Goal: Task Accomplishment & Management: Use online tool/utility

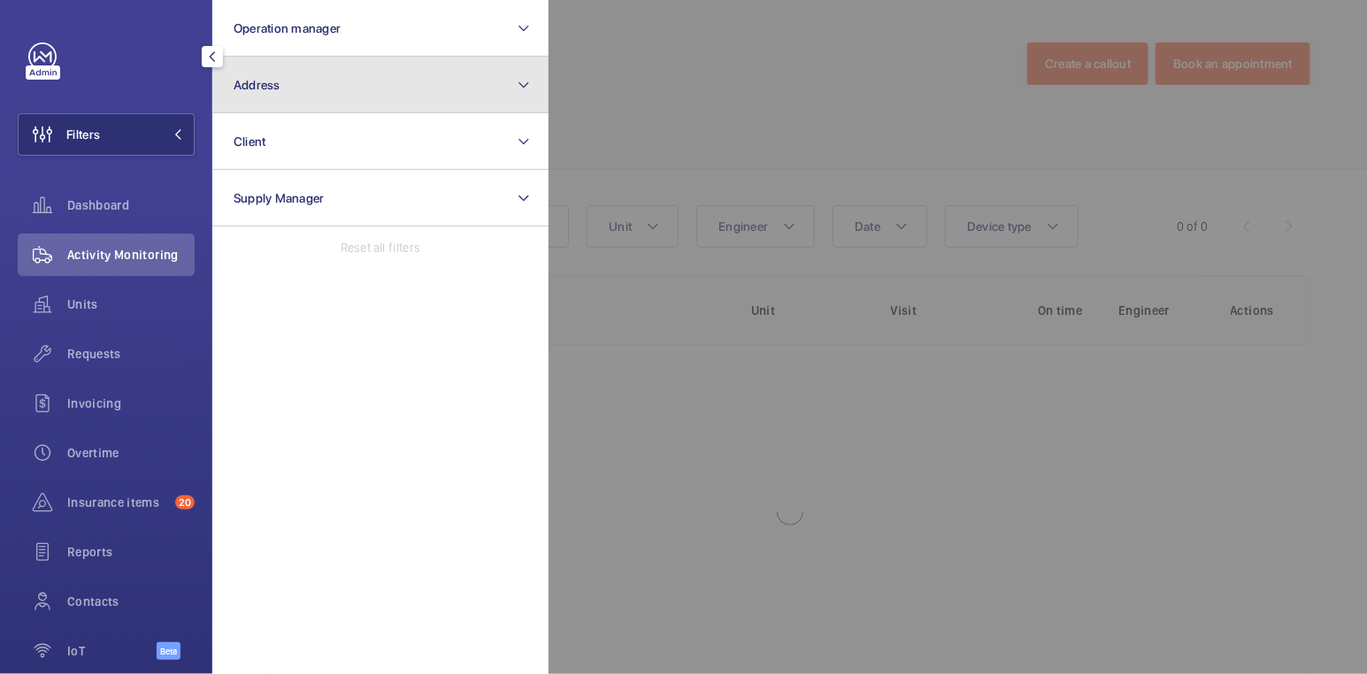
click at [350, 95] on button "Address" at bounding box center [380, 85] width 336 height 57
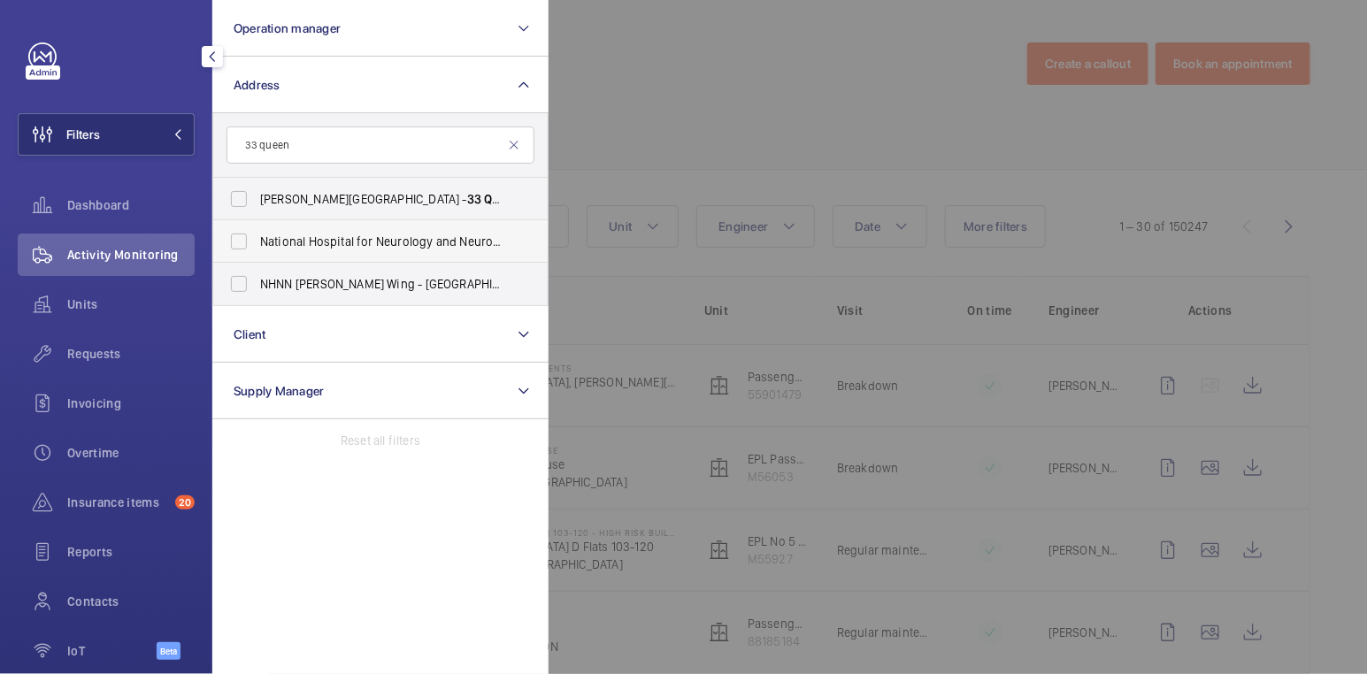
type input "33 queen"
click at [341, 237] on span "National Hospital for Neurology and Neurosurgery ( [GEOGRAPHIC_DATA][PERSON_NAM…" at bounding box center [381, 242] width 243 height 18
click at [256, 237] on input "National Hospital for Neurology and Neurosurgery ( [GEOGRAPHIC_DATA][PERSON_NAM…" at bounding box center [238, 241] width 35 height 35
checkbox input "true"
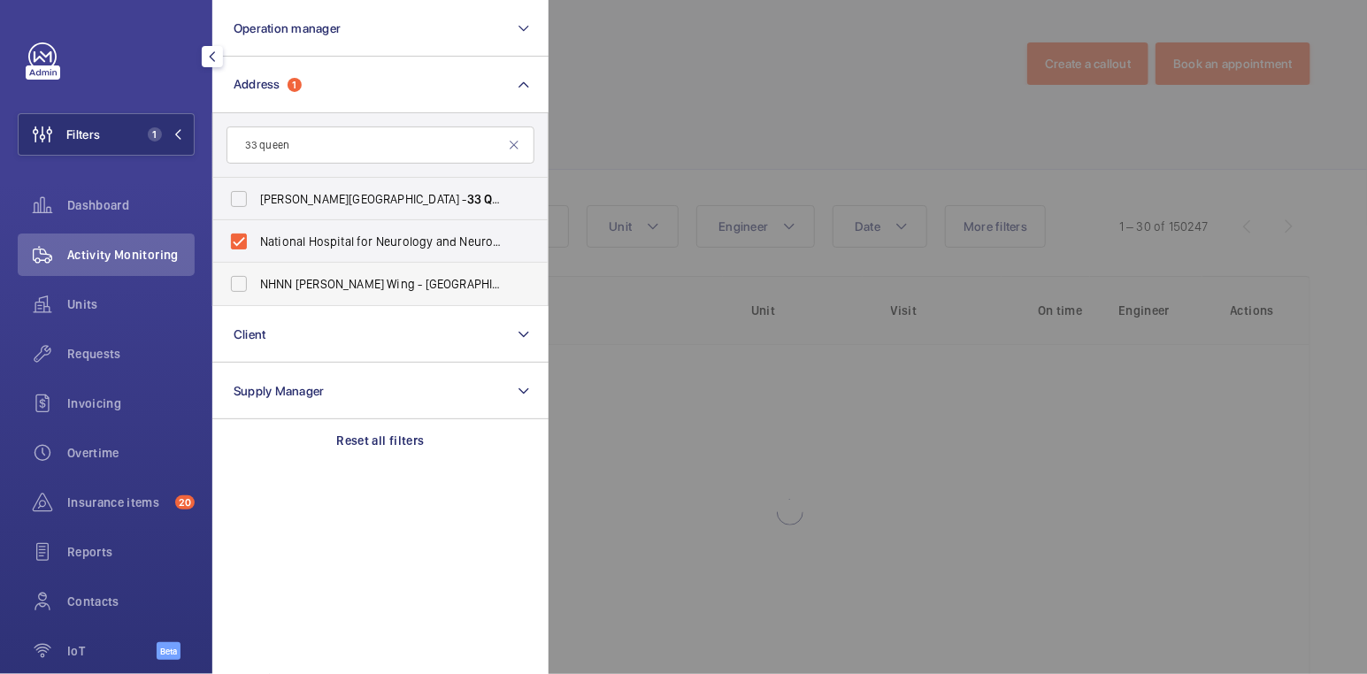
click at [341, 279] on span "NHNN [PERSON_NAME] Wing - [GEOGRAPHIC_DATA][PERSON_NAME], [STREET_ADDRESS]" at bounding box center [381, 284] width 243 height 18
click at [256, 279] on input "NHNN [PERSON_NAME] Wing - [GEOGRAPHIC_DATA][PERSON_NAME], [STREET_ADDRESS]" at bounding box center [238, 283] width 35 height 35
checkbox input "true"
click at [695, 84] on div at bounding box center [1231, 337] width 1367 height 674
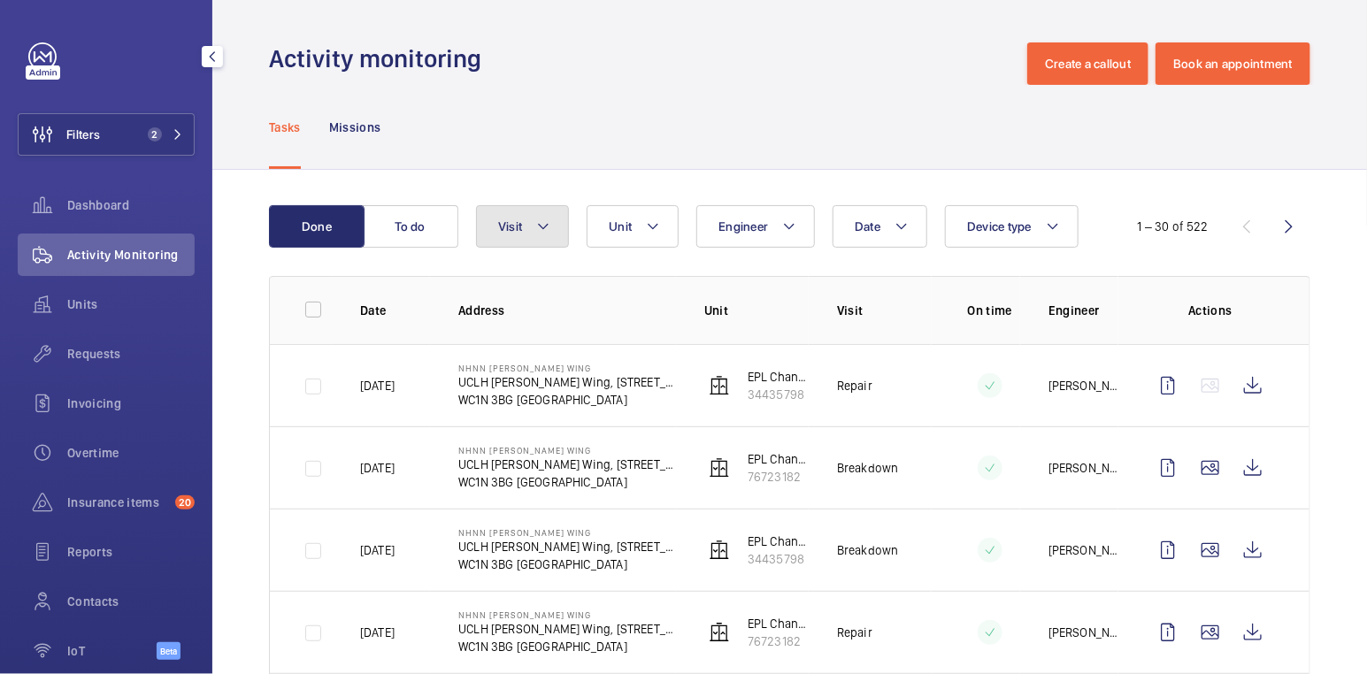
click at [514, 235] on button "Visit" at bounding box center [522, 226] width 93 height 42
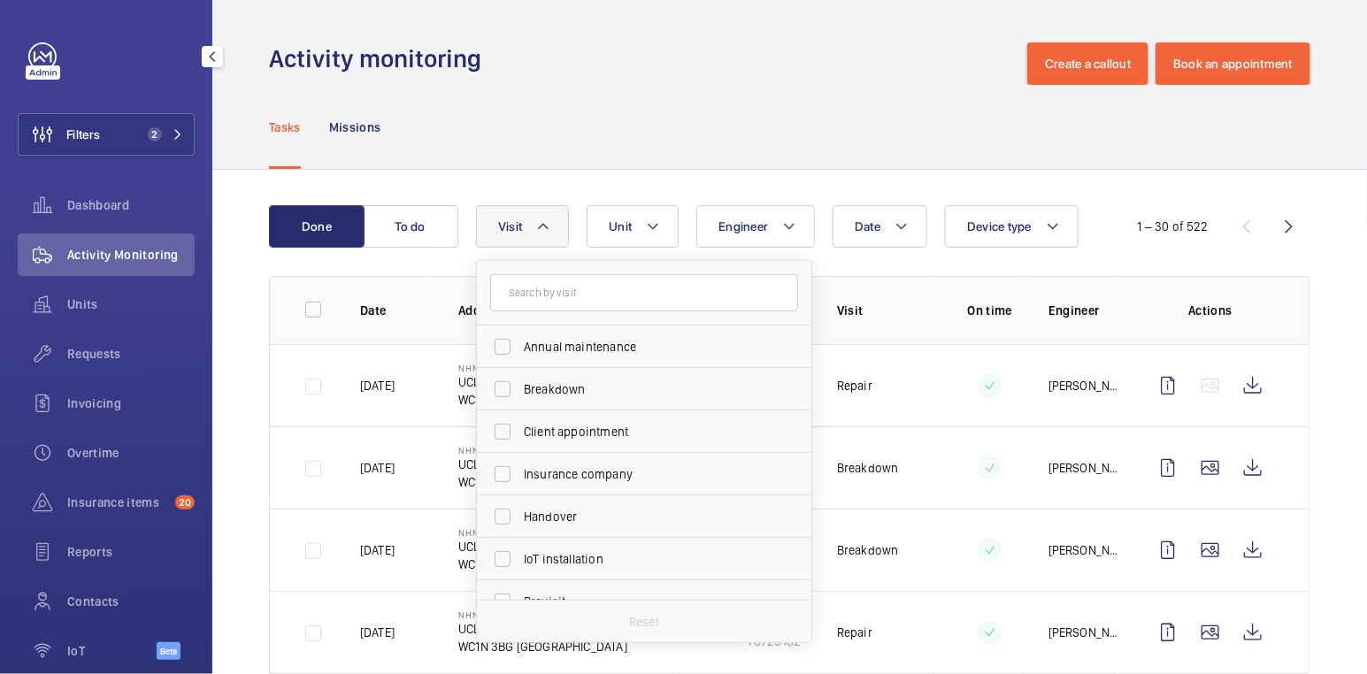
click at [638, 119] on div "Tasks Missions" at bounding box center [789, 127] width 1041 height 84
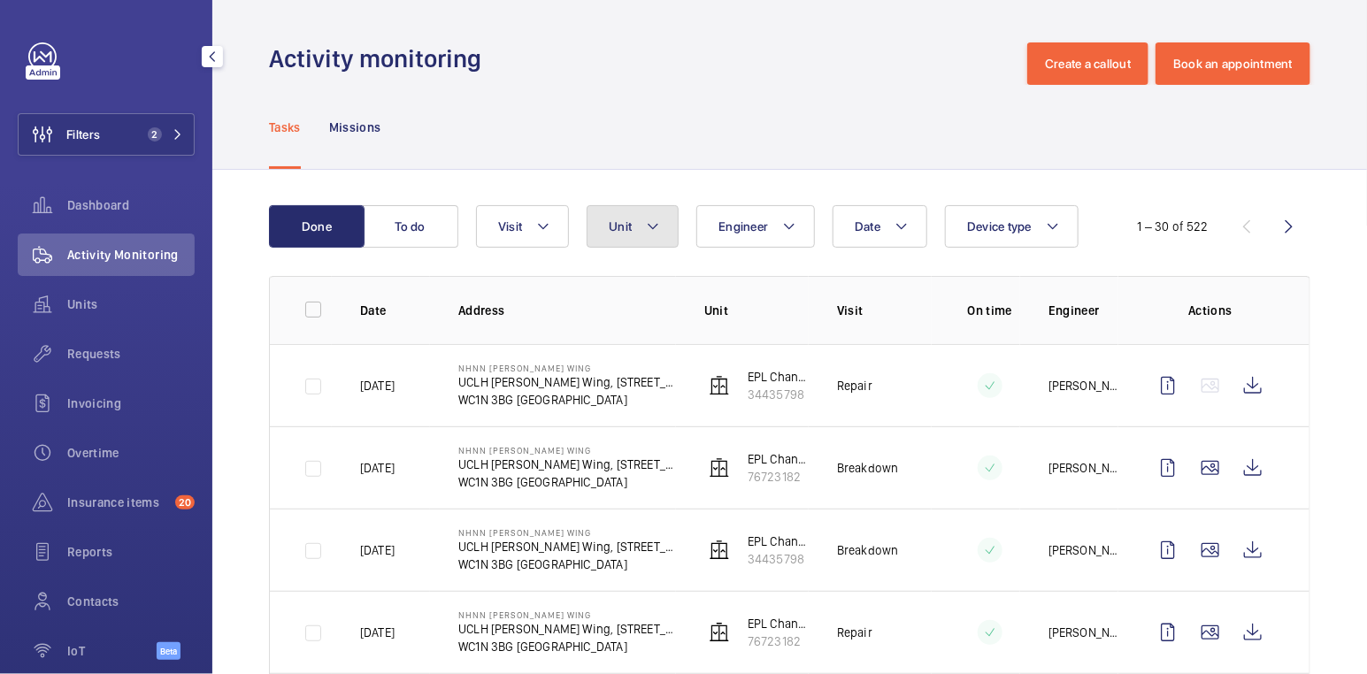
click at [638, 242] on button "Unit" at bounding box center [632, 226] width 92 height 42
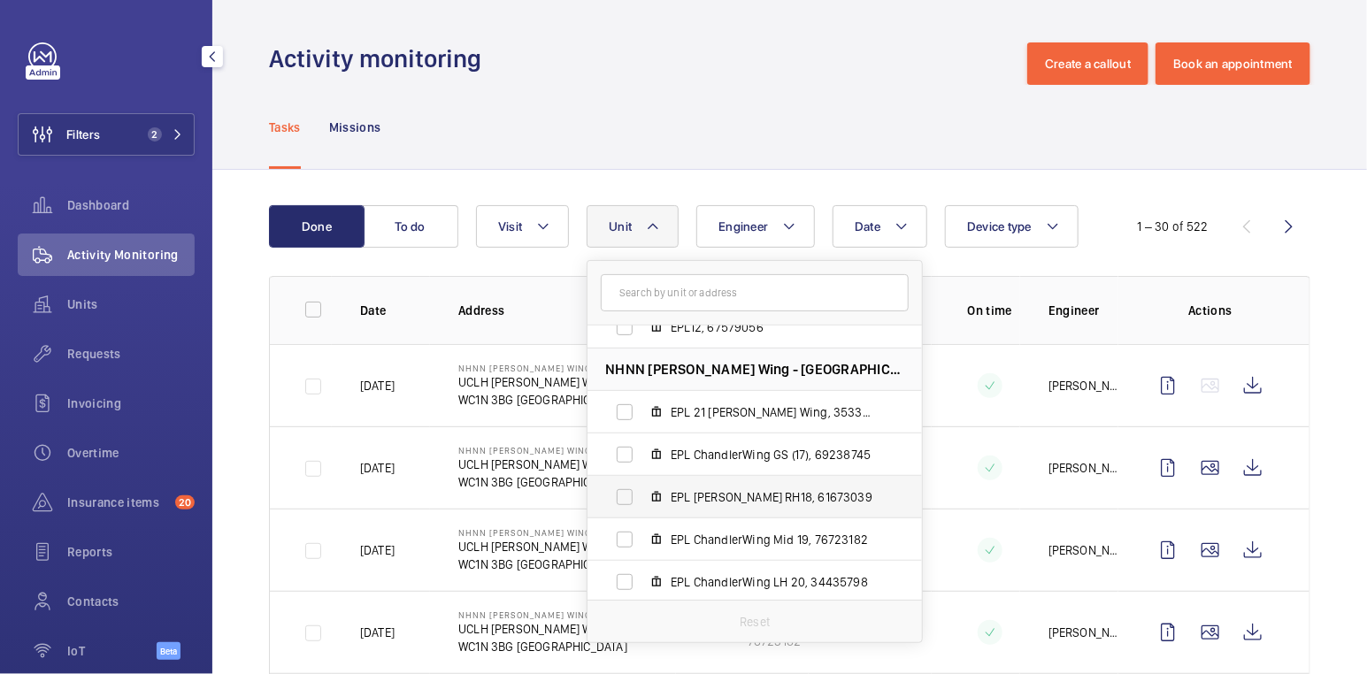
scroll to position [192, 0]
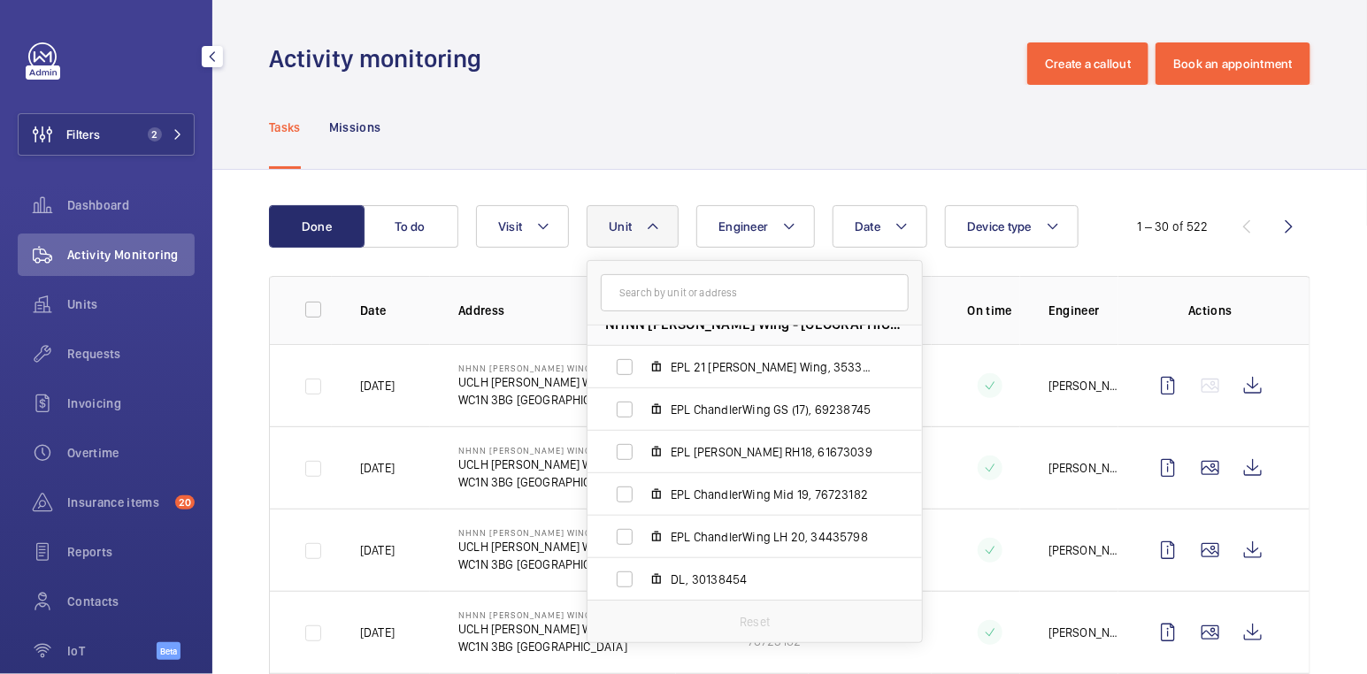
click at [677, 88] on div "Tasks Missions" at bounding box center [789, 127] width 1041 height 84
